Goal: Transaction & Acquisition: Purchase product/service

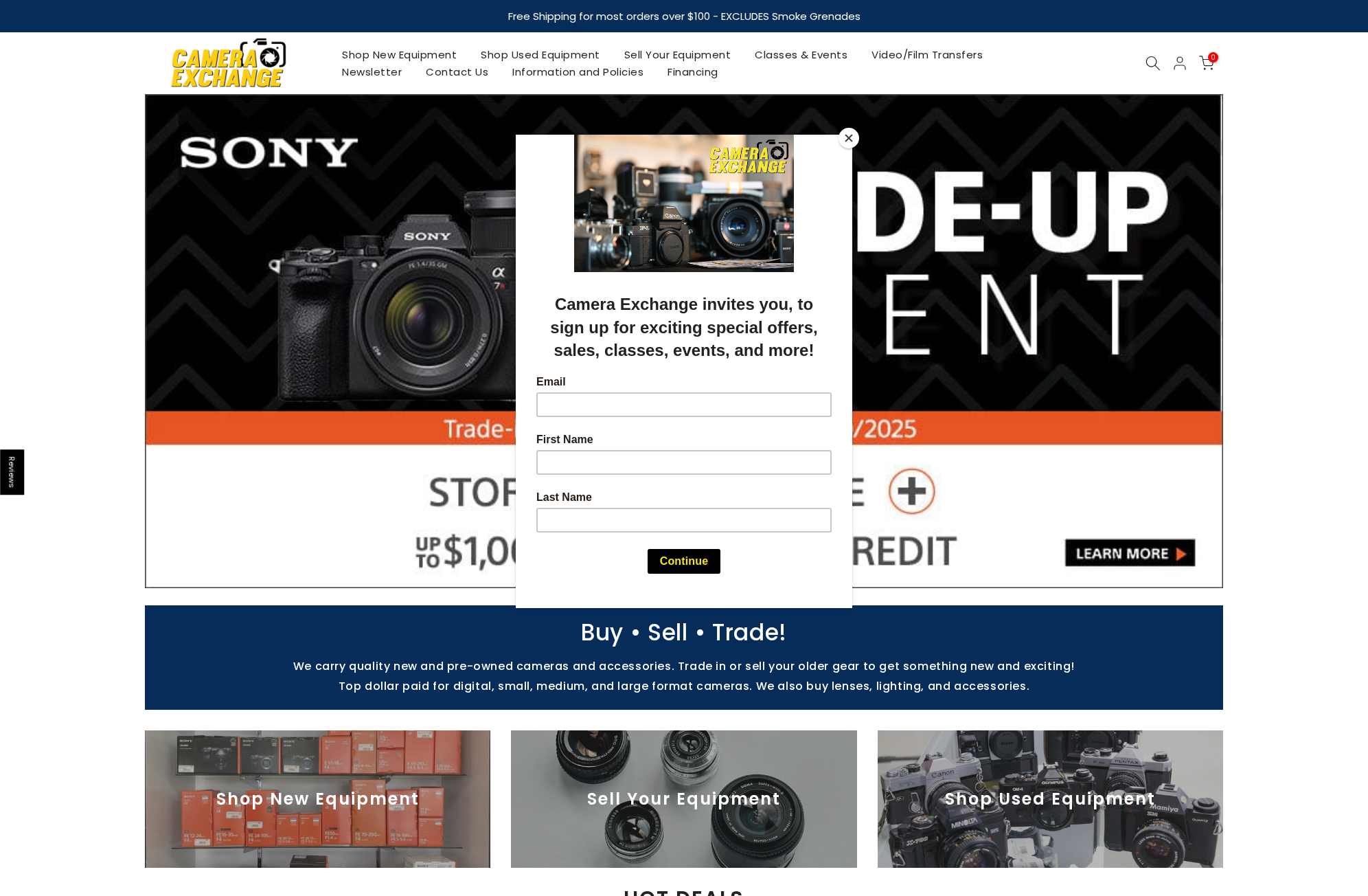
drag, startPoint x: 850, startPoint y: 136, endPoint x: 877, endPoint y: 183, distance: 54.2
click at [850, 136] on button "Close" at bounding box center [849, 138] width 21 height 21
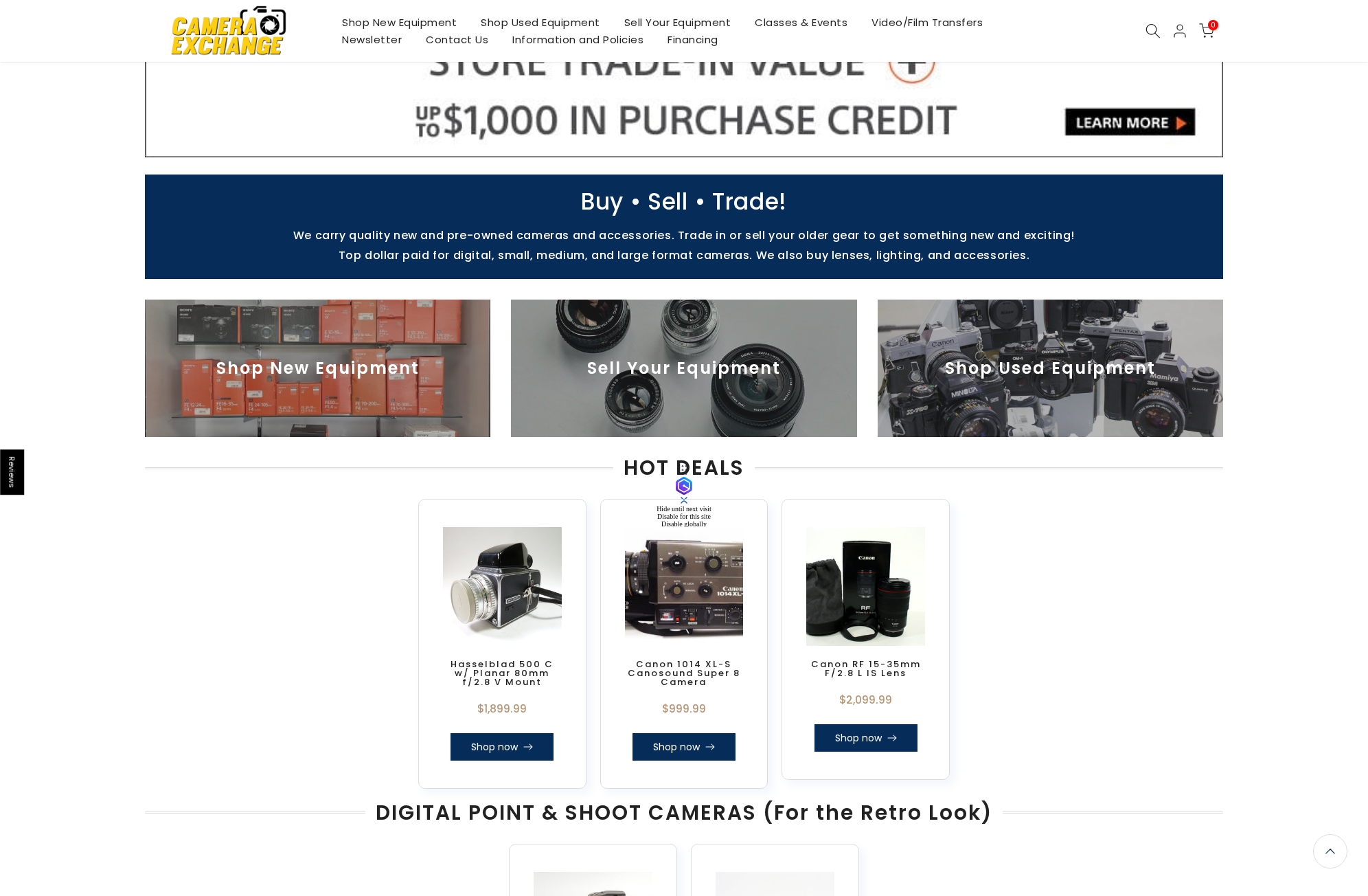
scroll to position [619, 0]
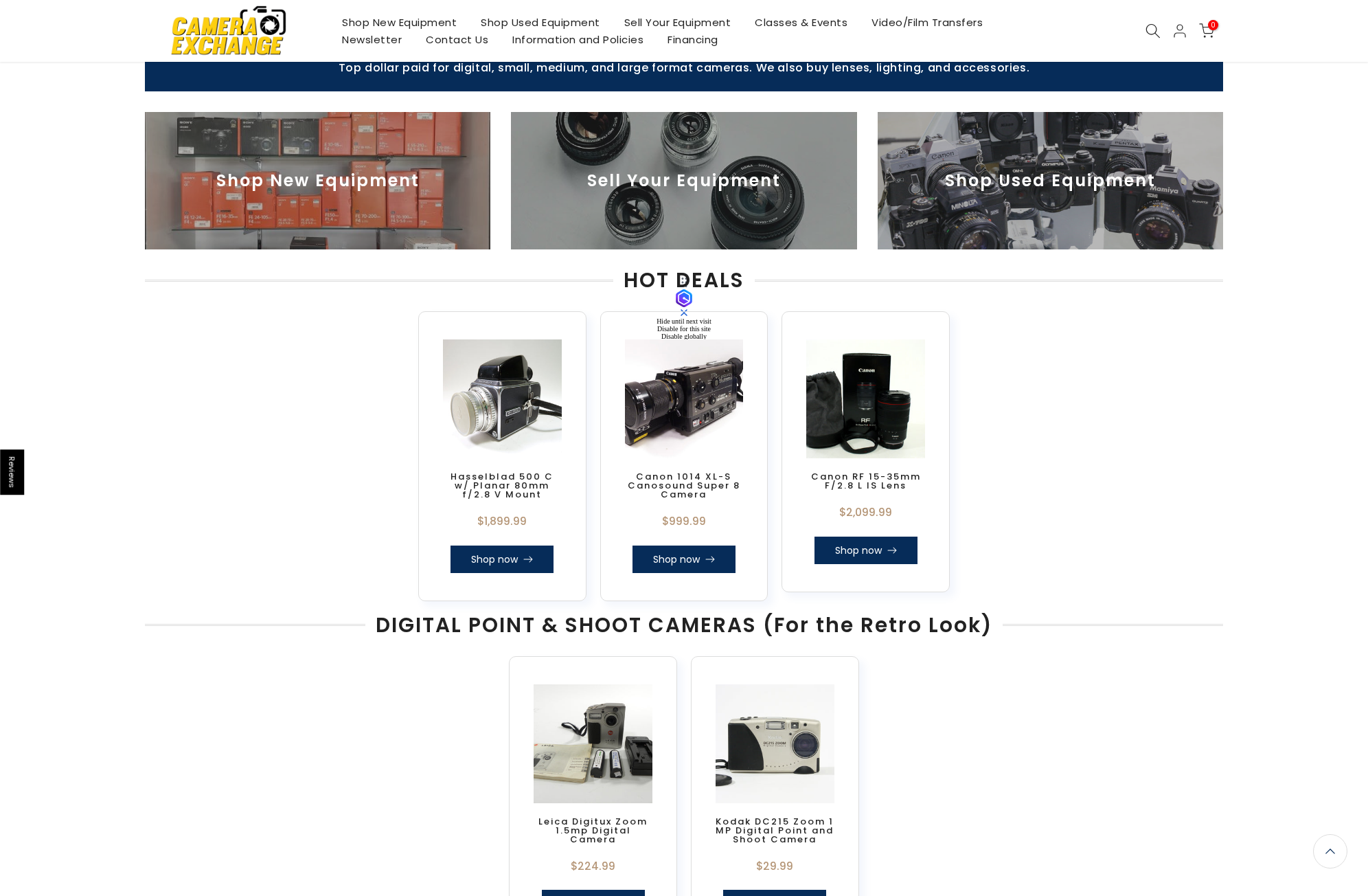
click at [708, 196] on img at bounding box center [684, 181] width 346 height 138
click at [718, 415] on img at bounding box center [684, 399] width 130 height 130
click at [867, 445] on img at bounding box center [866, 399] width 130 height 130
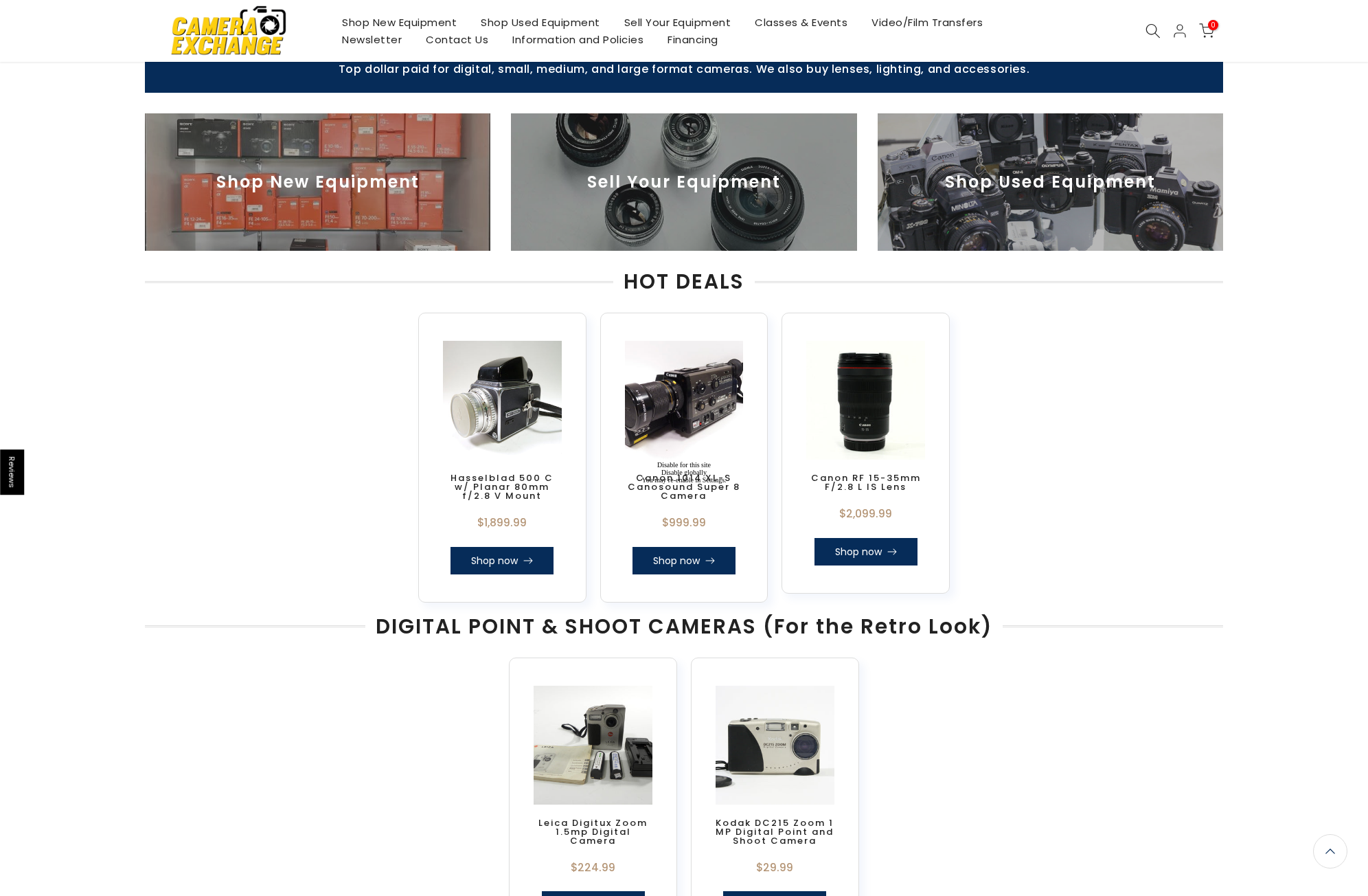
scroll to position [484, 0]
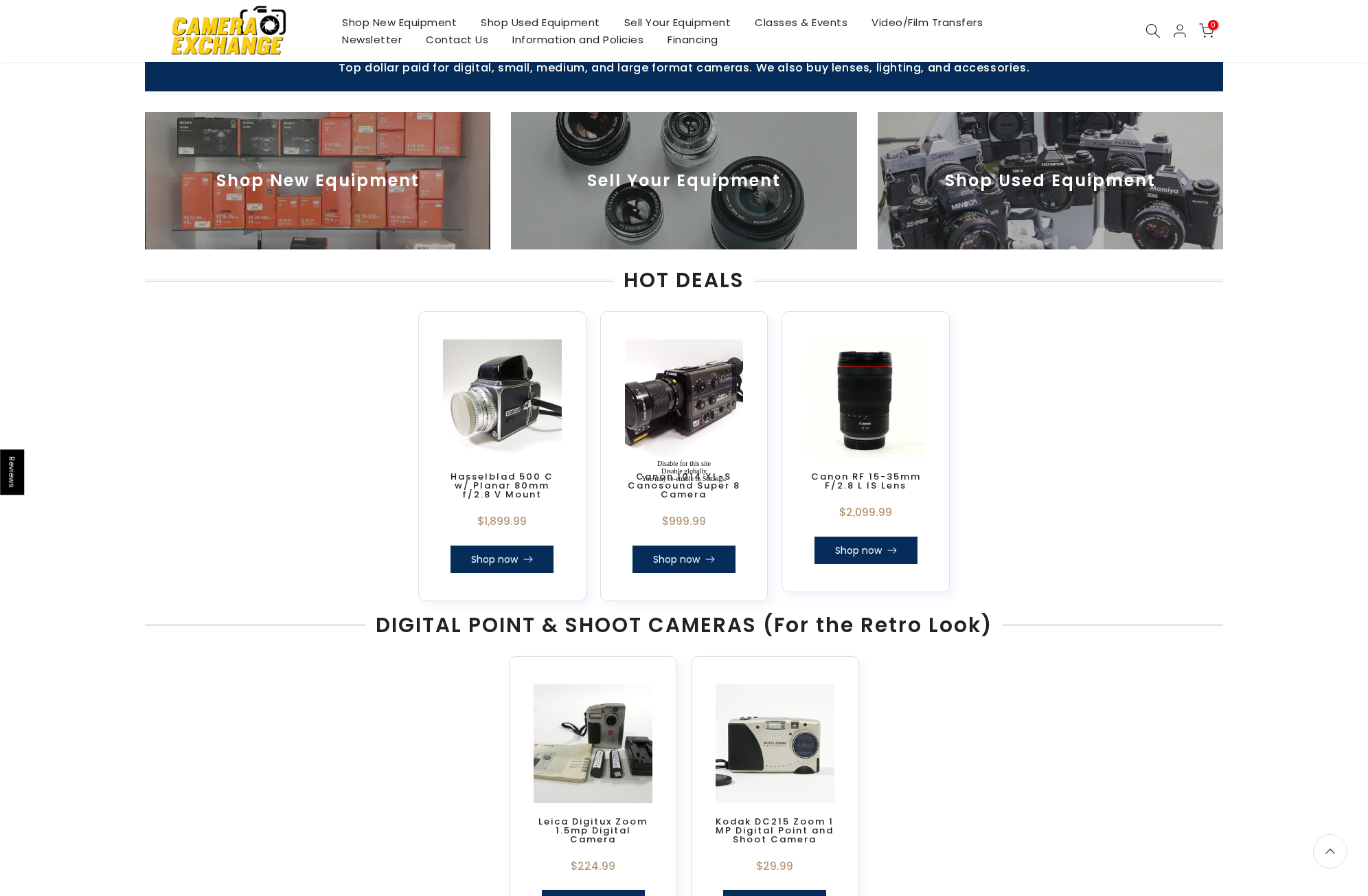
click at [871, 495] on div "Canon RF 15-35mm F/2.8 L IS Lens $2,099.99 Shop now" at bounding box center [865, 518] width 119 height 92
click at [872, 445] on img at bounding box center [866, 399] width 130 height 130
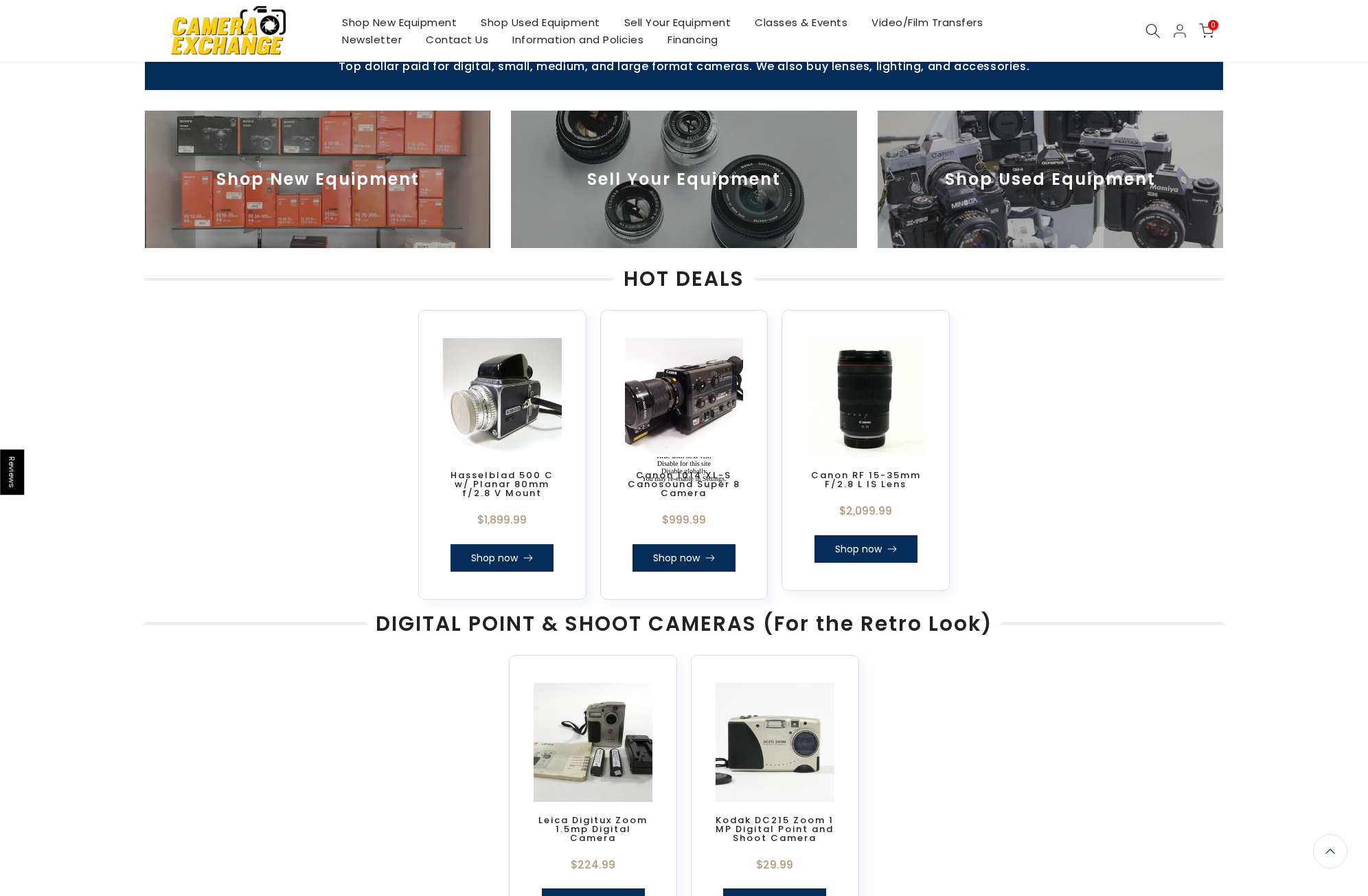
scroll to position [483, 0]
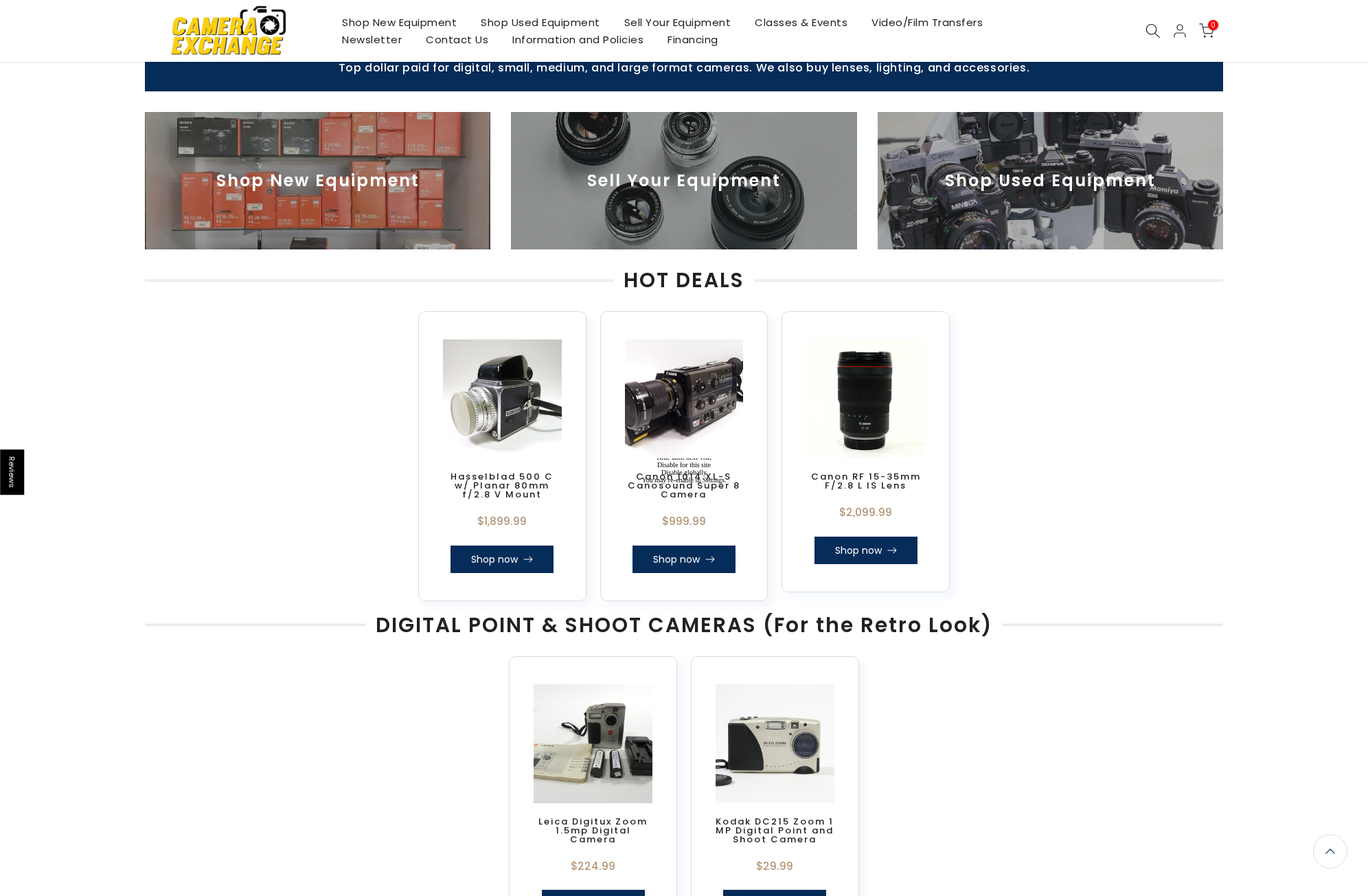
click at [868, 562] on div "Canon RF 15-35mm F/2.8 L IS Lens $2,099.99 Shop now" at bounding box center [865, 451] width 168 height 280
click at [874, 556] on link "Shop now" at bounding box center [865, 550] width 103 height 28
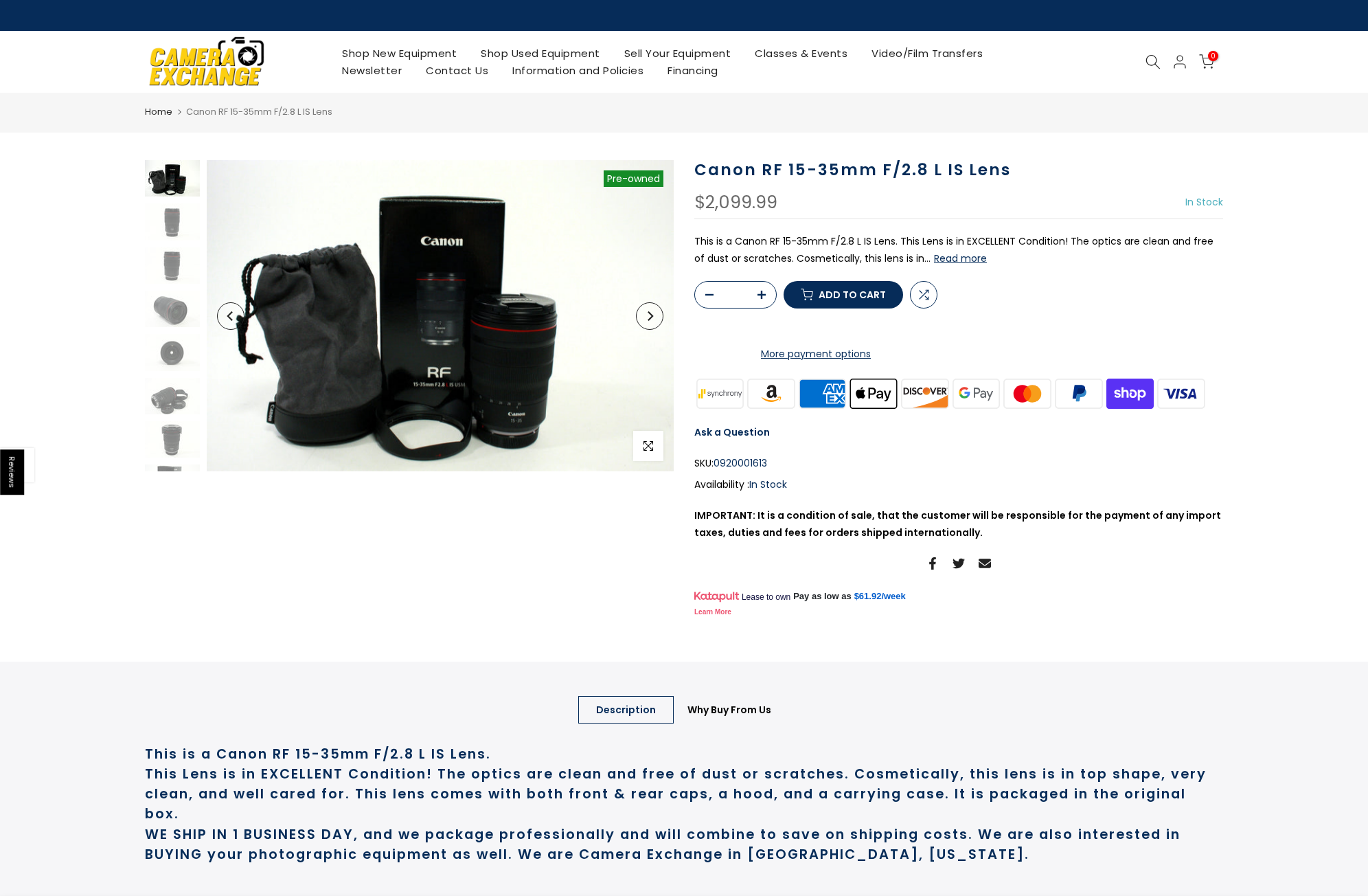
click at [835, 296] on span "Add to cart" at bounding box center [852, 295] width 67 height 10
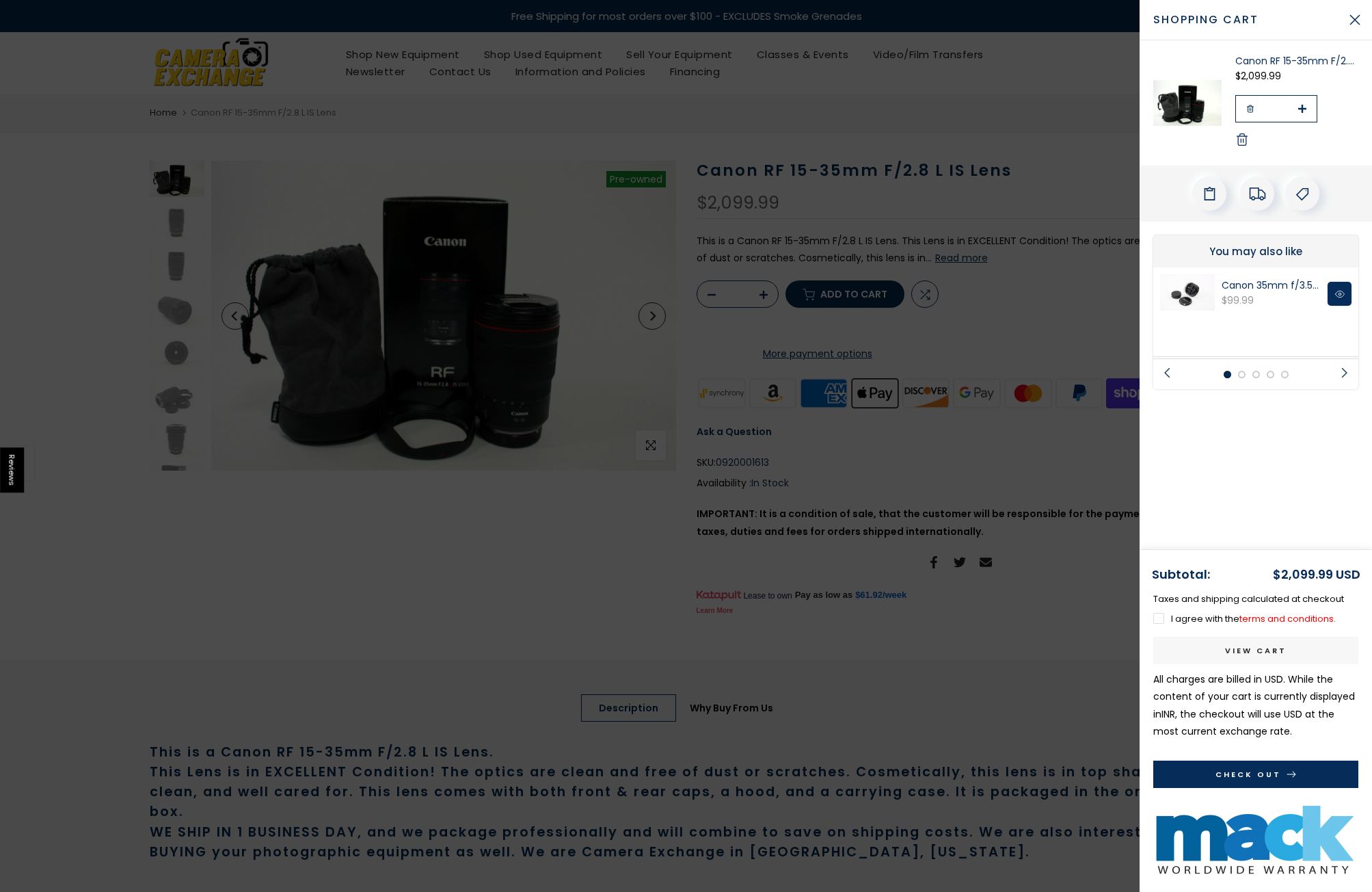
click at [1277, 774] on button "Check Out" at bounding box center [1256, 774] width 205 height 27
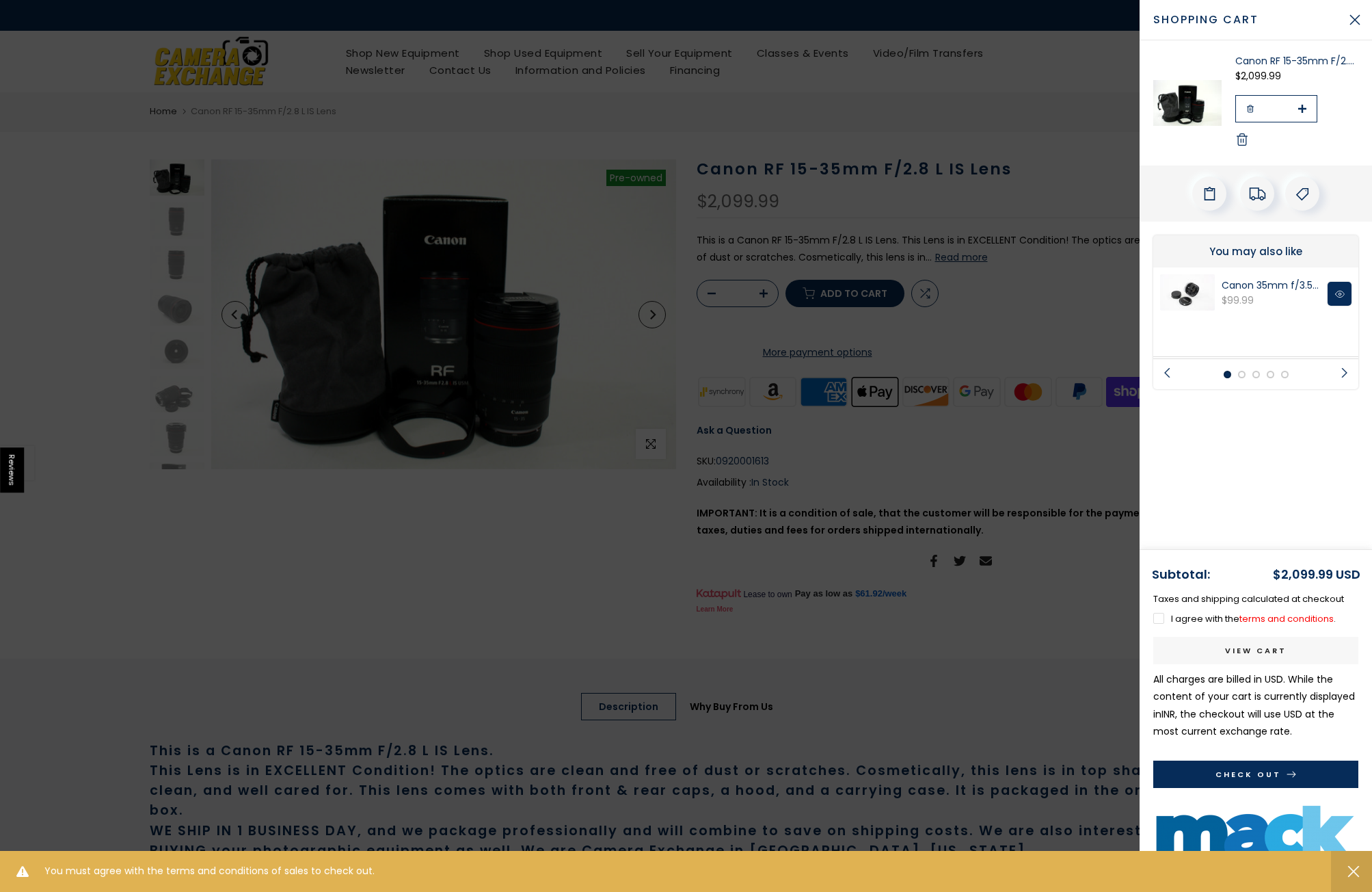
click at [609, 554] on div at bounding box center [686, 446] width 1372 height 892
